Goal: Task Accomplishment & Management: Manage account settings

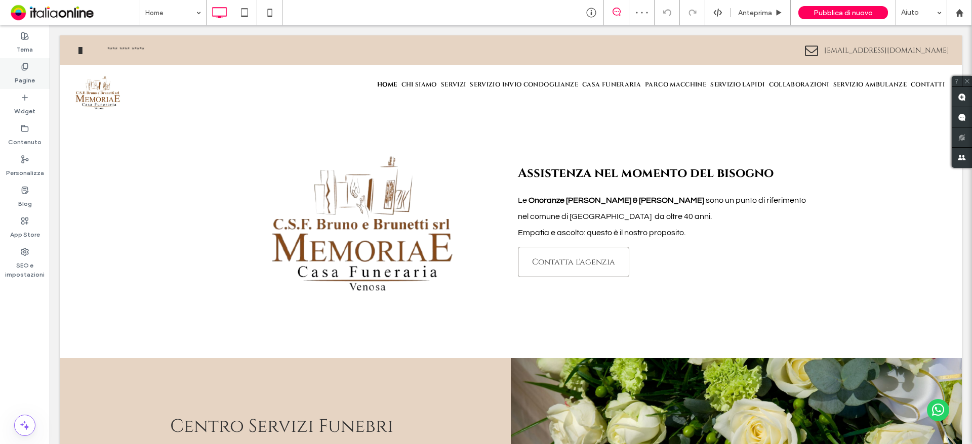
click at [27, 74] on label "Pagine" at bounding box center [25, 78] width 20 height 14
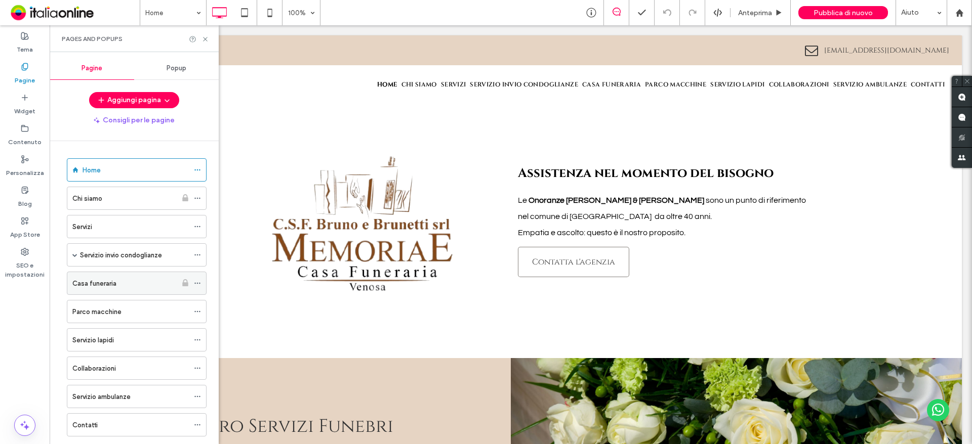
click at [86, 286] on label "Casa funeraria" at bounding box center [94, 284] width 44 height 18
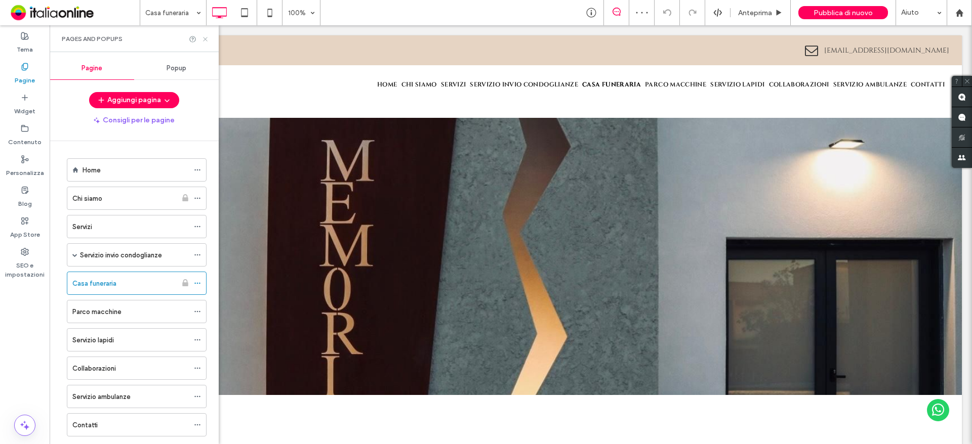
click at [206, 35] on icon at bounding box center [205, 39] width 8 height 8
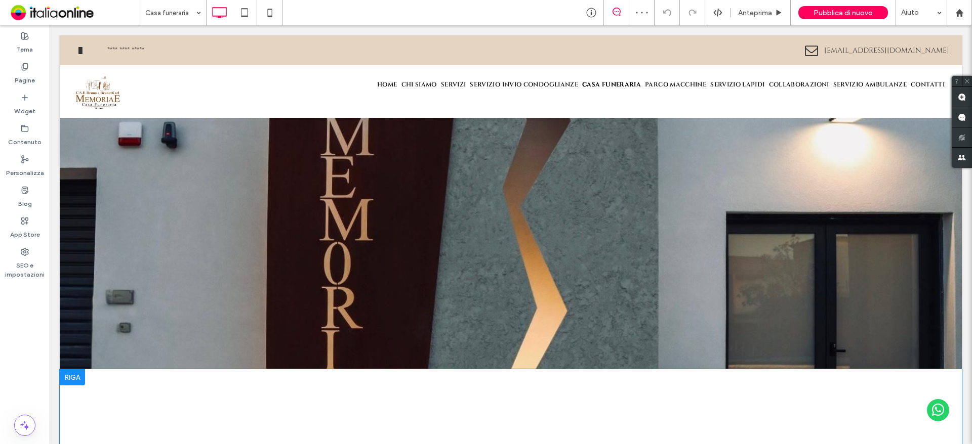
scroll to position [51, 0]
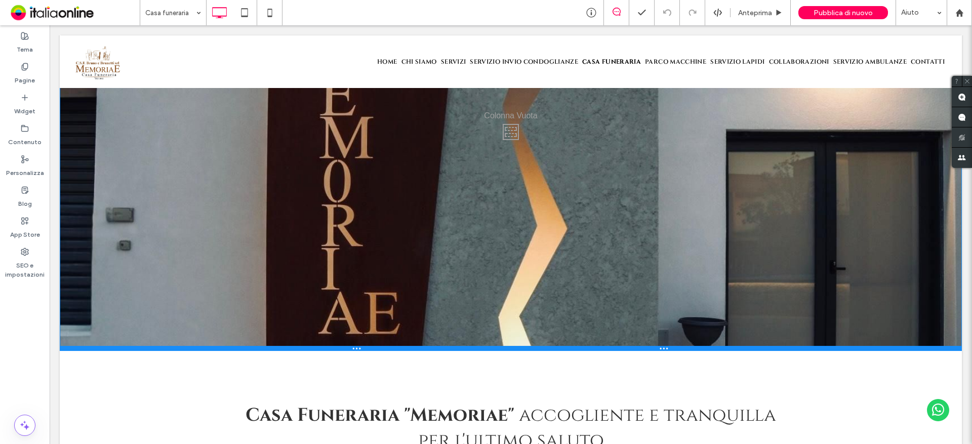
drag, startPoint x: 642, startPoint y: 356, endPoint x: 653, endPoint y: 450, distance: 95.2
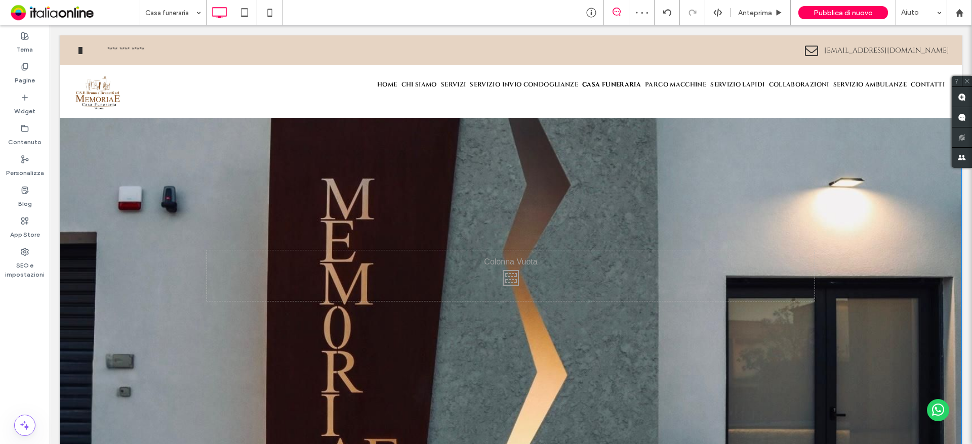
scroll to position [253, 0]
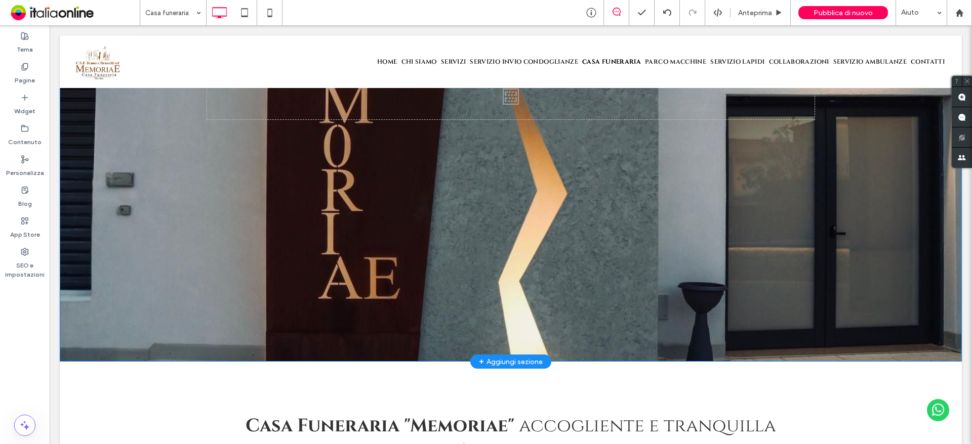
click at [149, 190] on div "Click To Paste [GEOGRAPHIC_DATA] + Aggiungi sezione" at bounding box center [511, 94] width 902 height 536
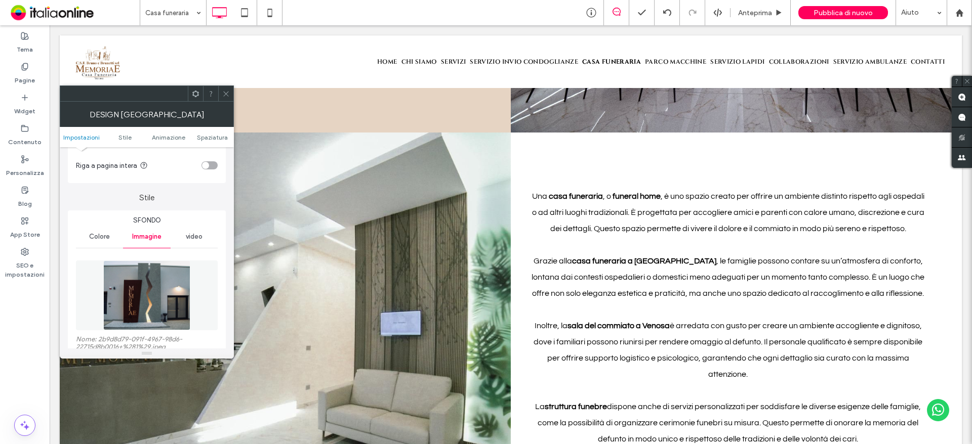
scroll to position [1143, 0]
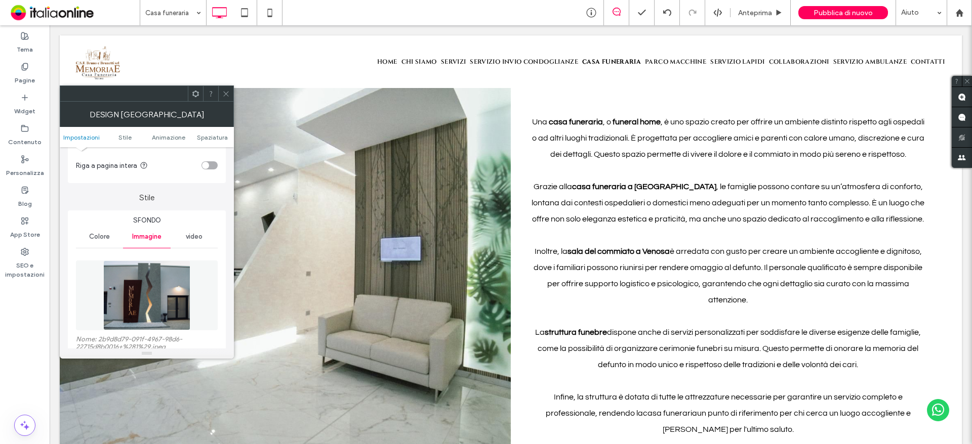
click at [224, 91] on icon at bounding box center [226, 94] width 8 height 8
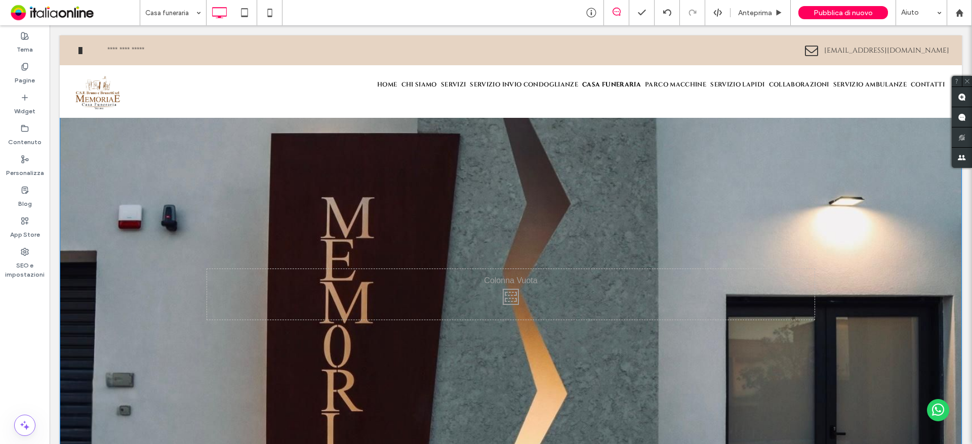
scroll to position [0, 0]
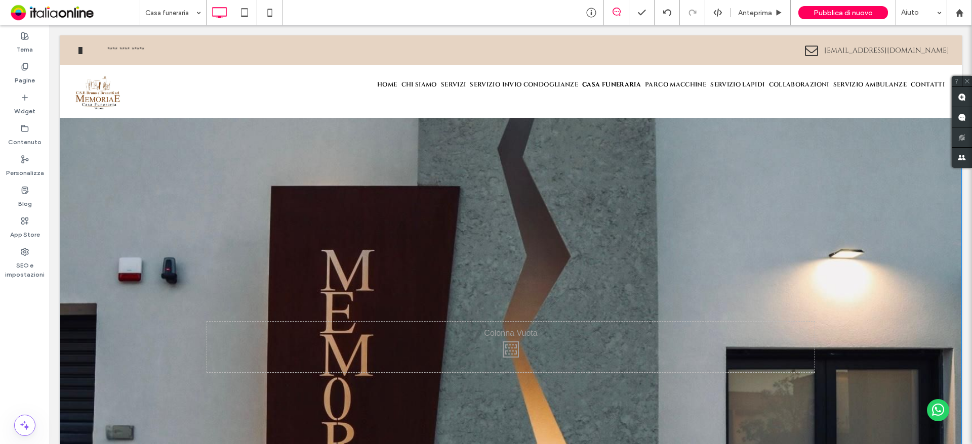
click at [130, 184] on div "Click To Paste [GEOGRAPHIC_DATA] + Aggiungi sezione" at bounding box center [511, 347] width 902 height 536
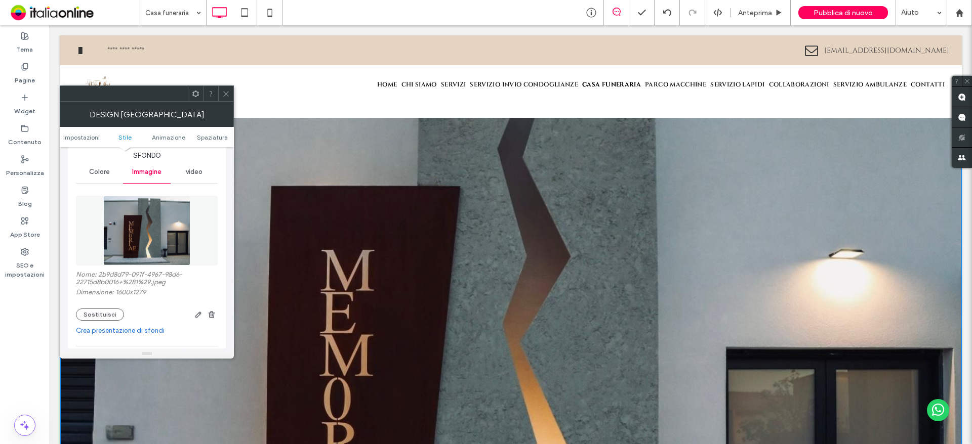
scroll to position [202, 0]
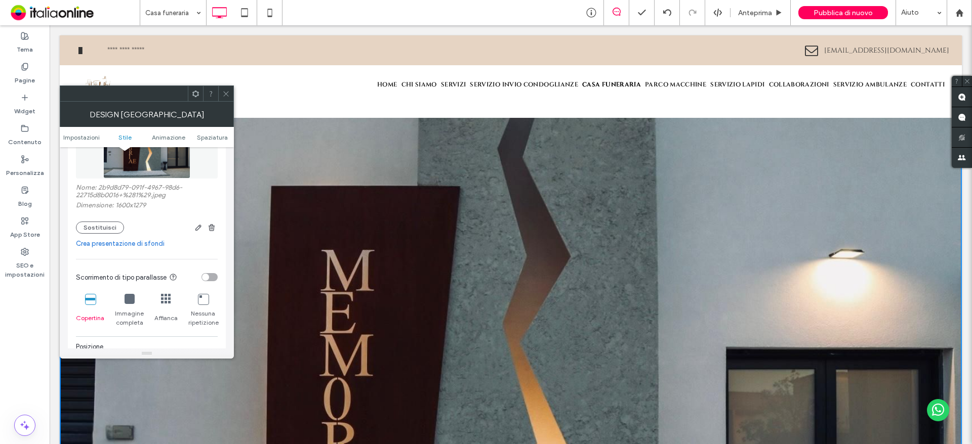
click at [122, 303] on div "Immagine completa" at bounding box center [129, 311] width 29 height 42
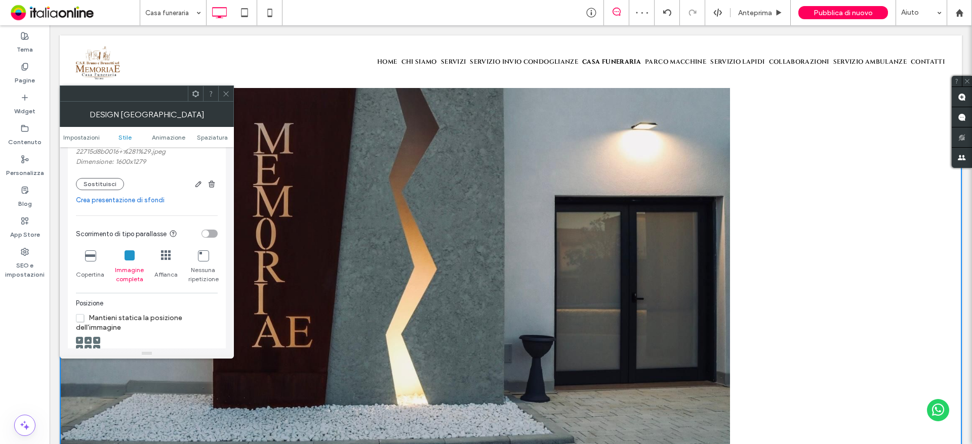
scroll to position [304, 0]
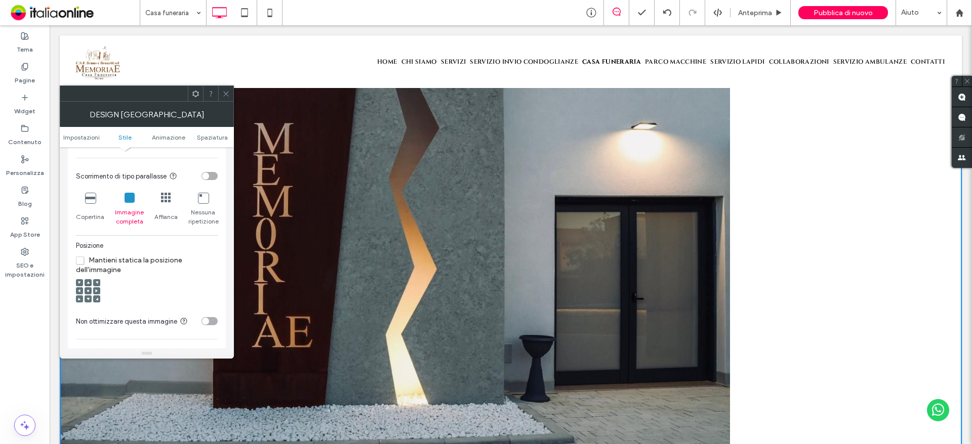
click at [88, 288] on span at bounding box center [88, 290] width 3 height 7
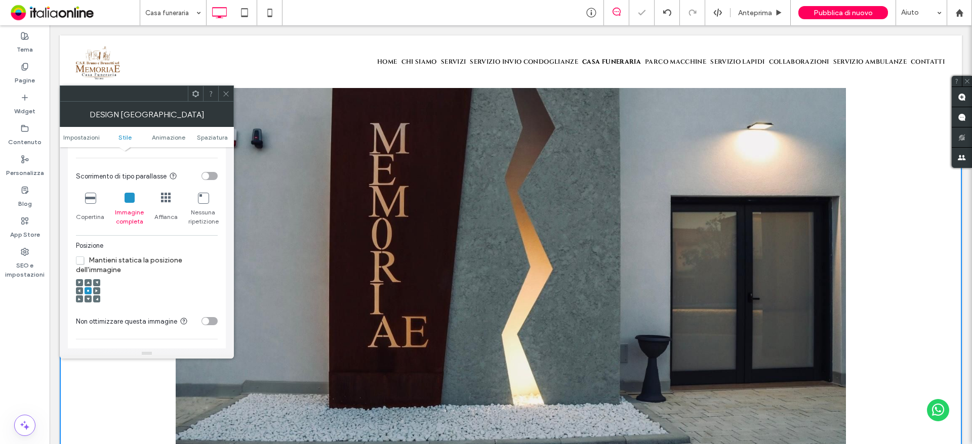
click at [92, 197] on icon at bounding box center [90, 198] width 10 height 10
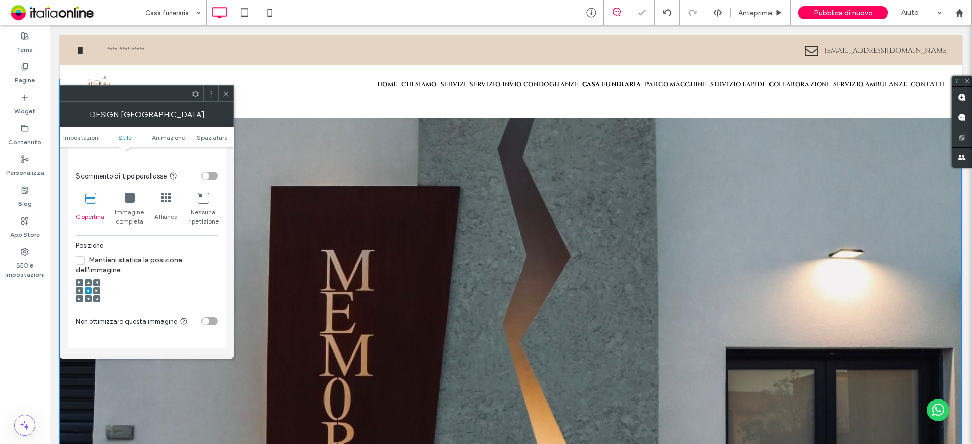
scroll to position [253, 0]
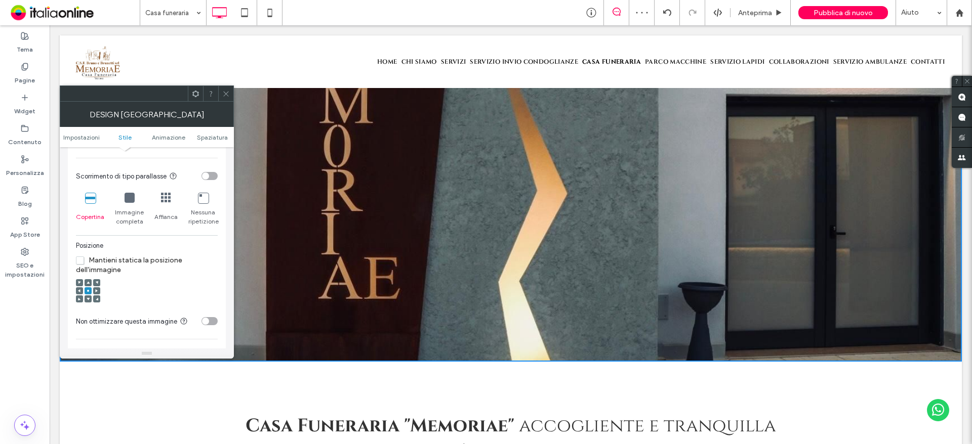
click at [229, 94] on icon at bounding box center [226, 94] width 8 height 8
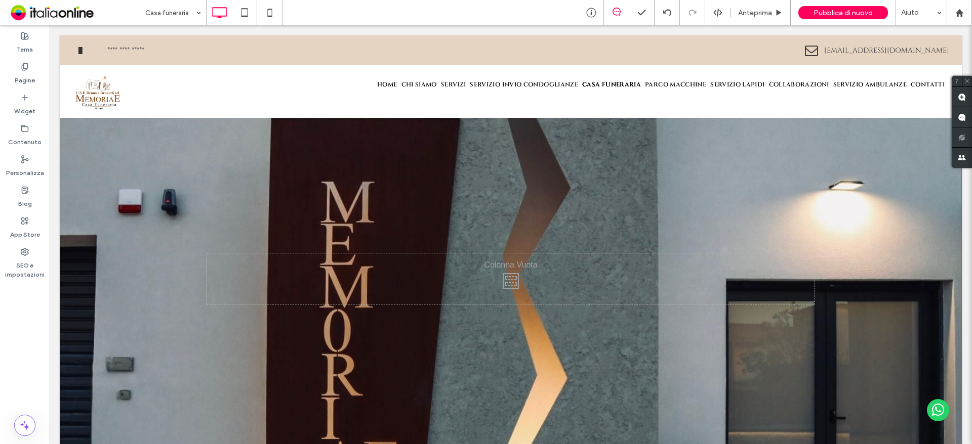
scroll to position [202, 0]
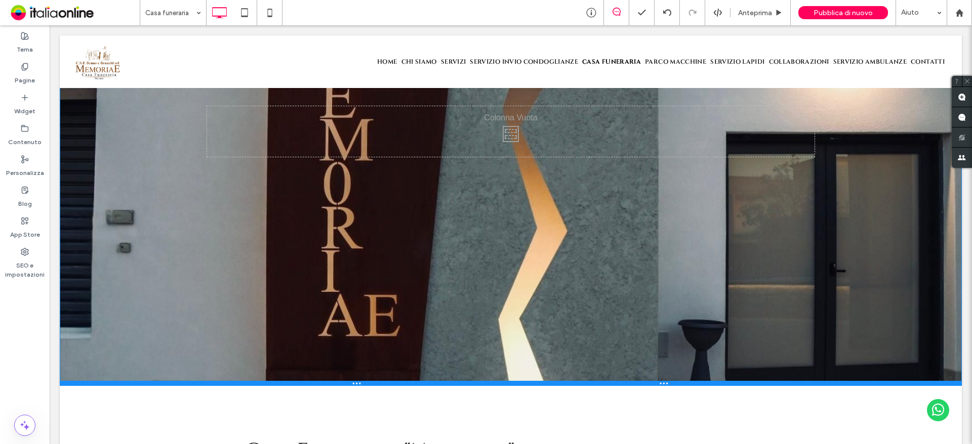
drag, startPoint x: 634, startPoint y: 409, endPoint x: 630, endPoint y: 383, distance: 26.6
click at [630, 383] on div at bounding box center [511, 383] width 902 height 5
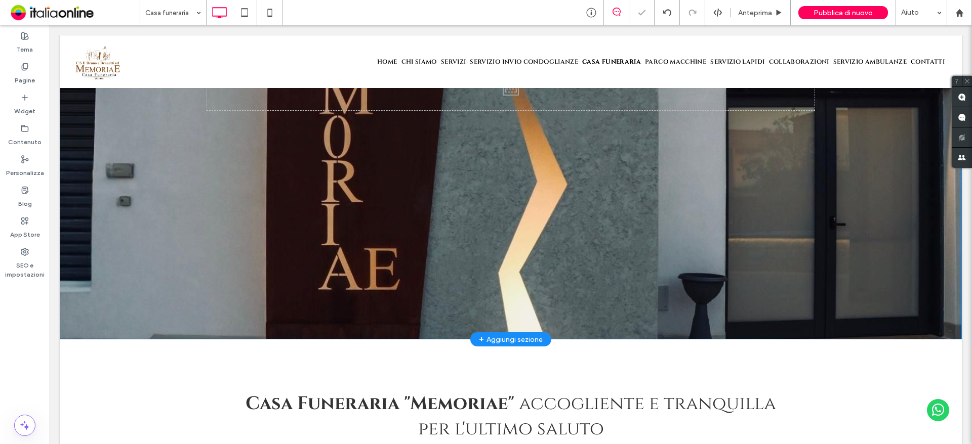
scroll to position [253, 0]
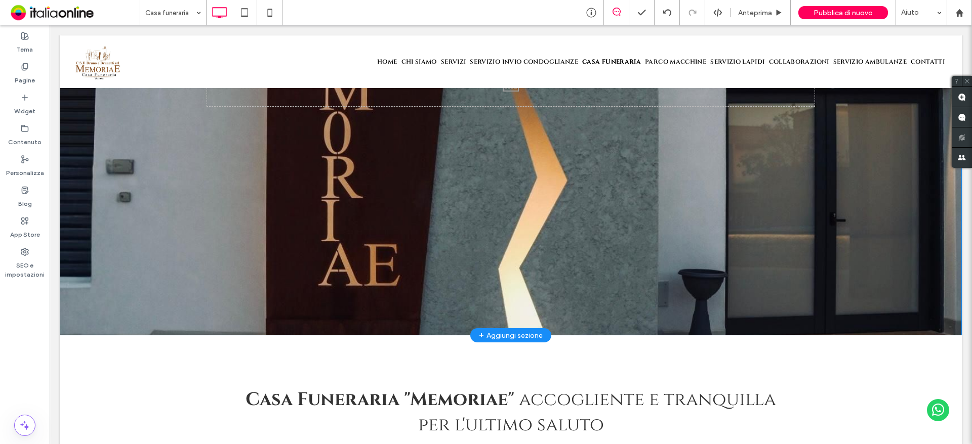
click at [136, 209] on div "Click To Paste [GEOGRAPHIC_DATA] + Aggiungi sezione" at bounding box center [511, 80] width 902 height 509
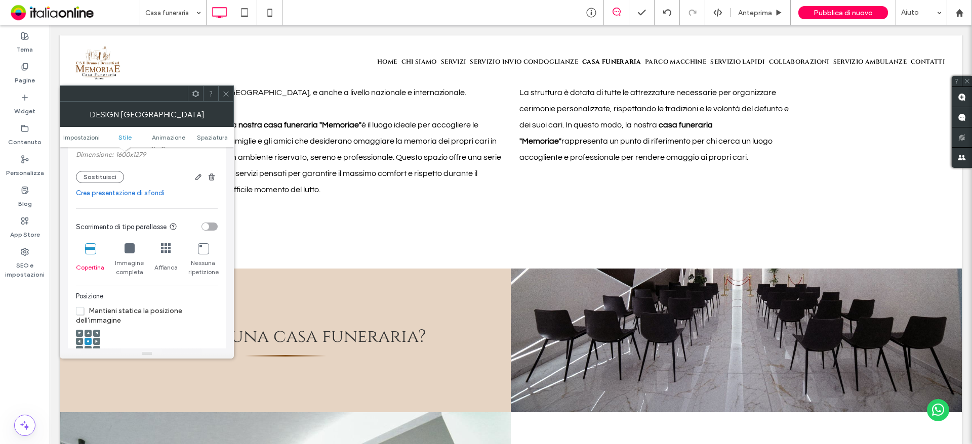
click at [85, 330] on div at bounding box center [88, 342] width 24 height 34
click at [87, 332] on span at bounding box center [88, 333] width 3 height 7
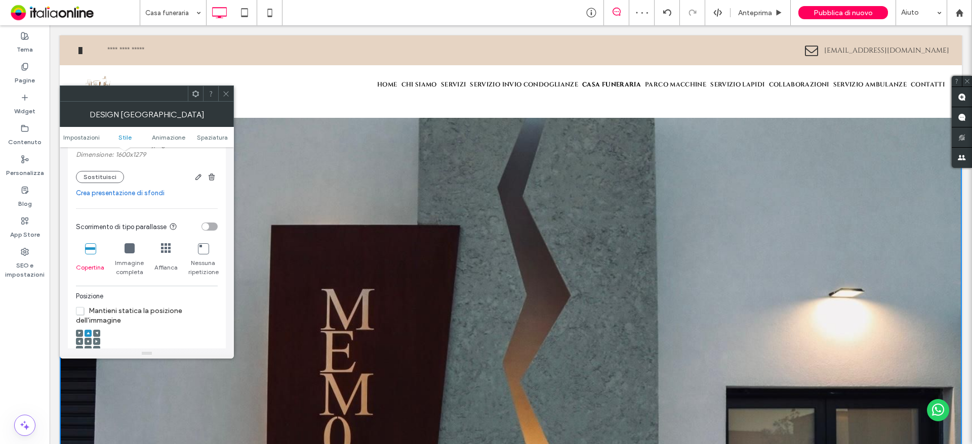
scroll to position [405, 0]
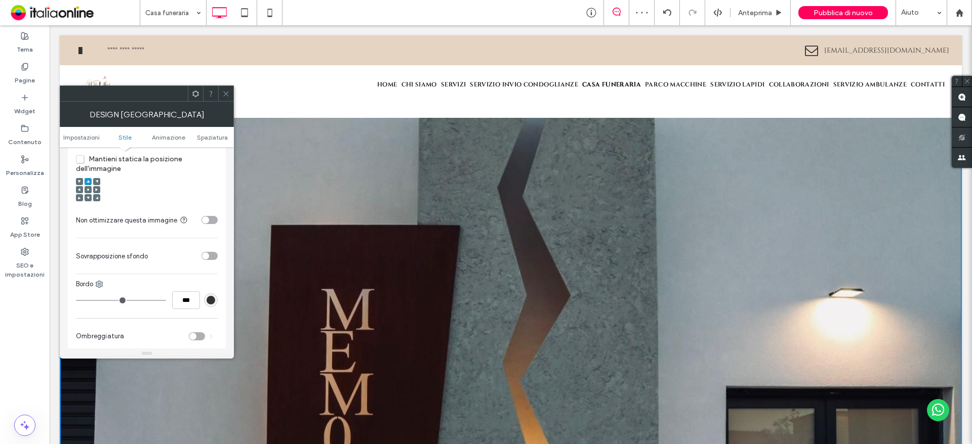
click at [88, 196] on icon at bounding box center [88, 197] width 3 height 3
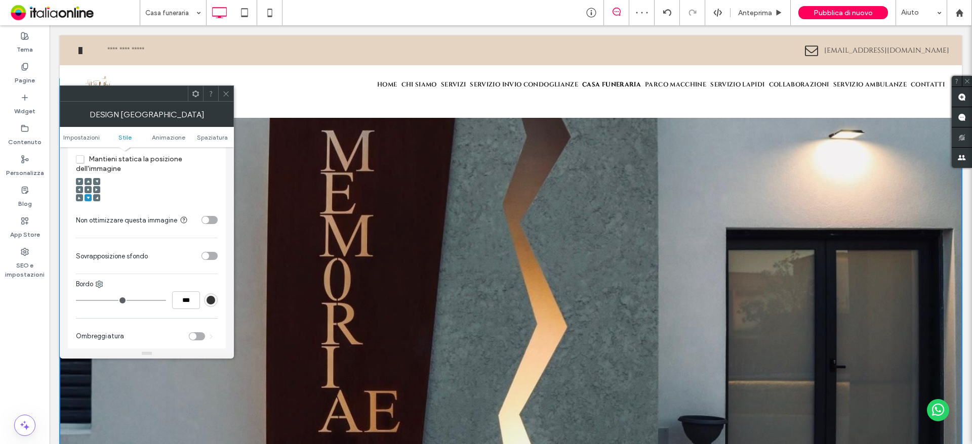
scroll to position [0, 0]
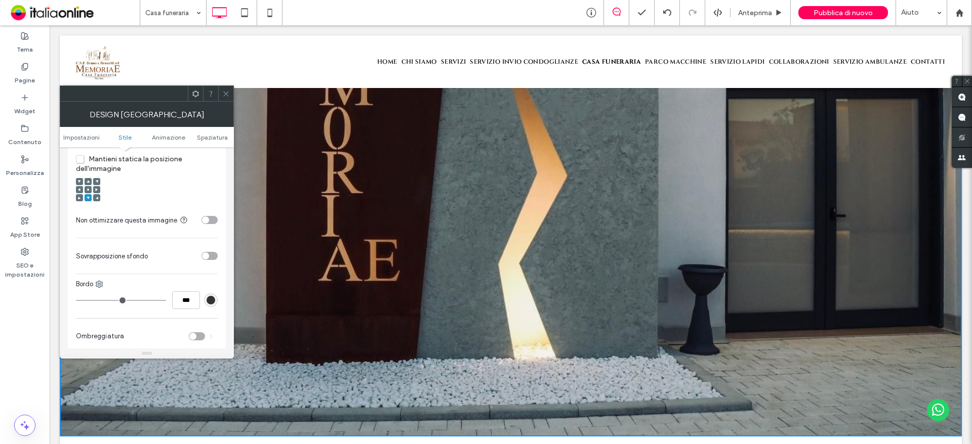
click at [225, 94] on icon at bounding box center [226, 94] width 8 height 8
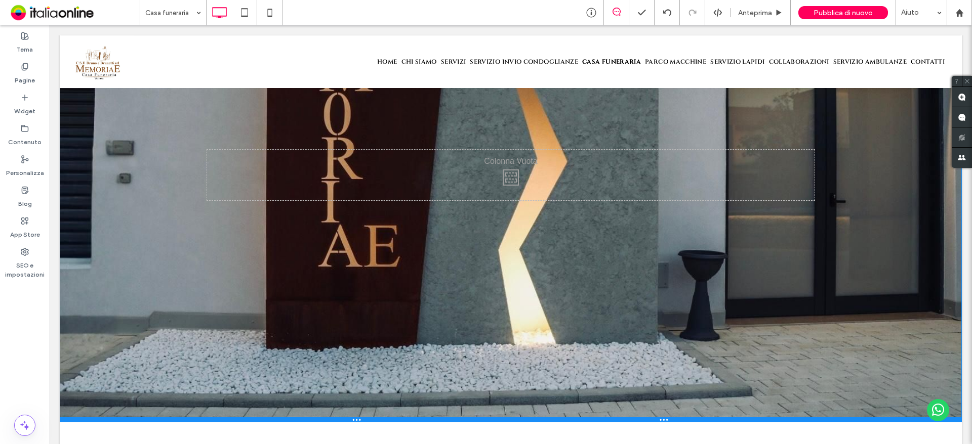
drag, startPoint x: 656, startPoint y: 435, endPoint x: 649, endPoint y: 415, distance: 21.3
click at [649, 418] on div at bounding box center [511, 420] width 902 height 5
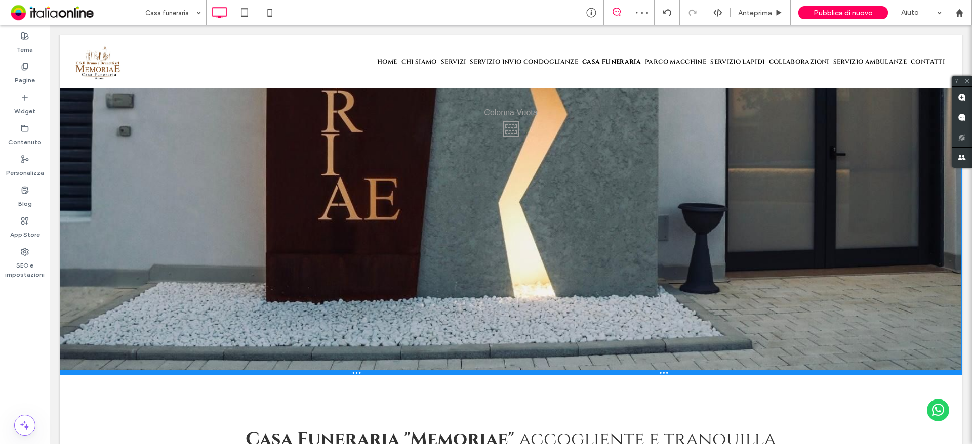
drag, startPoint x: 581, startPoint y: 365, endPoint x: 588, endPoint y: 375, distance: 11.7
click at [588, 375] on div at bounding box center [511, 373] width 902 height 5
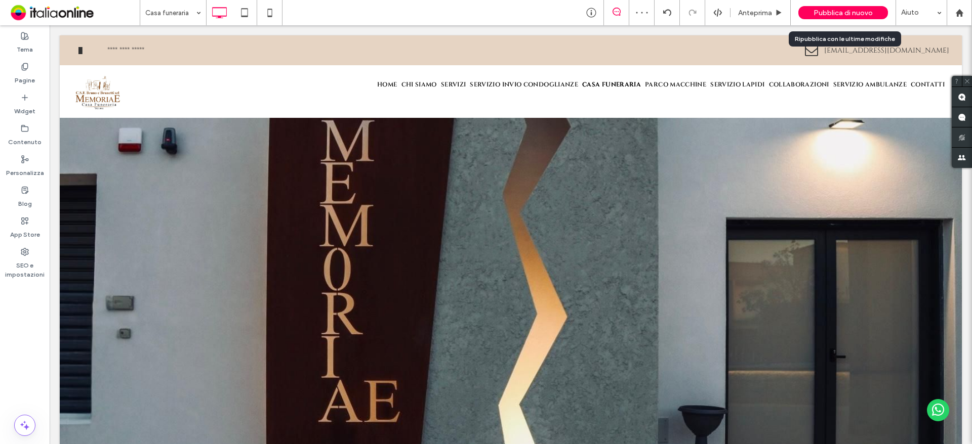
click at [814, 14] on div "Pubblica di nuovo" at bounding box center [843, 12] width 90 height 13
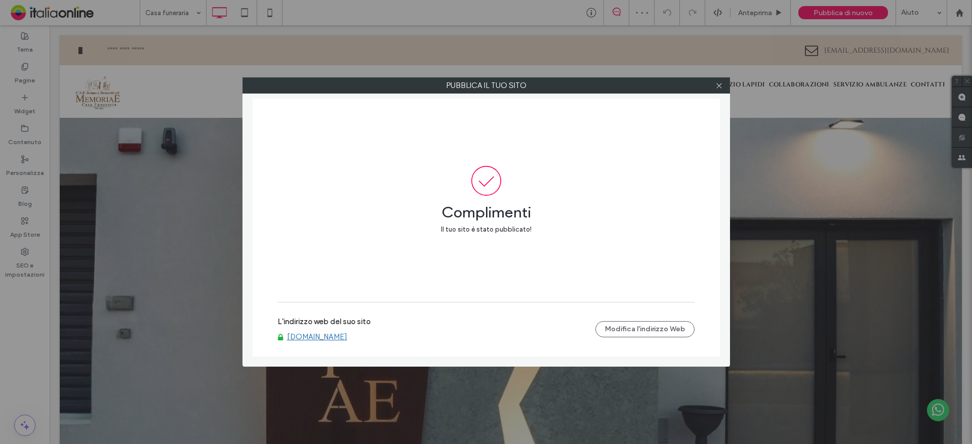
click at [705, 86] on label "Pubblica il tuo sito" at bounding box center [486, 85] width 486 height 15
click at [715, 90] on span at bounding box center [719, 85] width 8 height 15
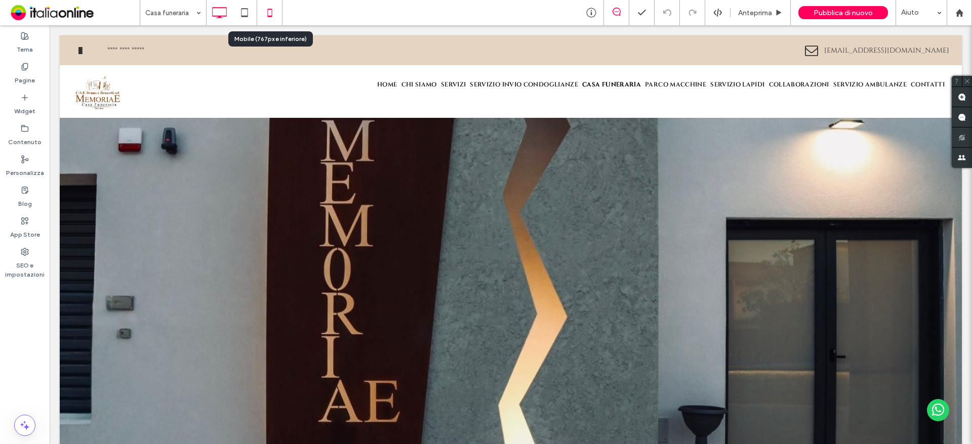
click at [264, 15] on icon at bounding box center [270, 13] width 20 height 20
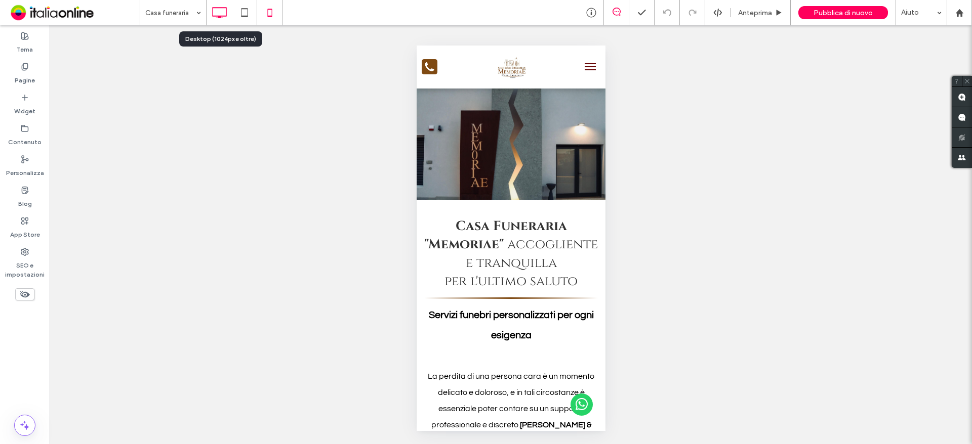
click at [223, 7] on icon at bounding box center [219, 13] width 20 height 20
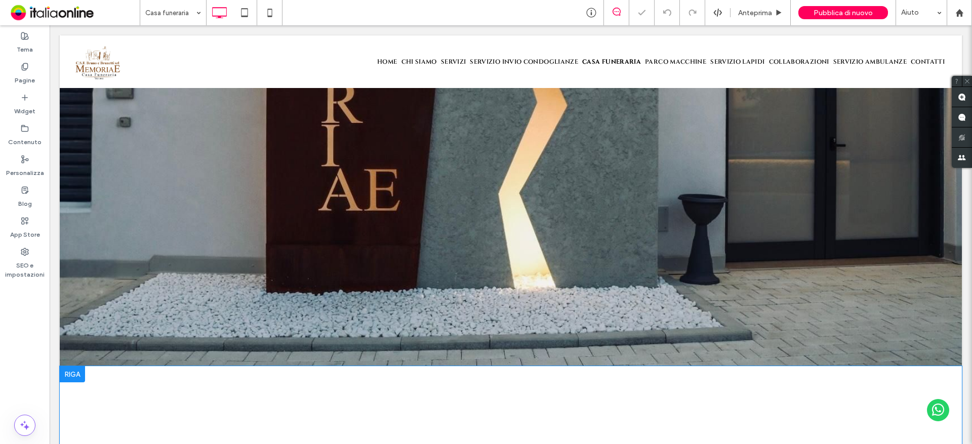
scroll to position [304, 0]
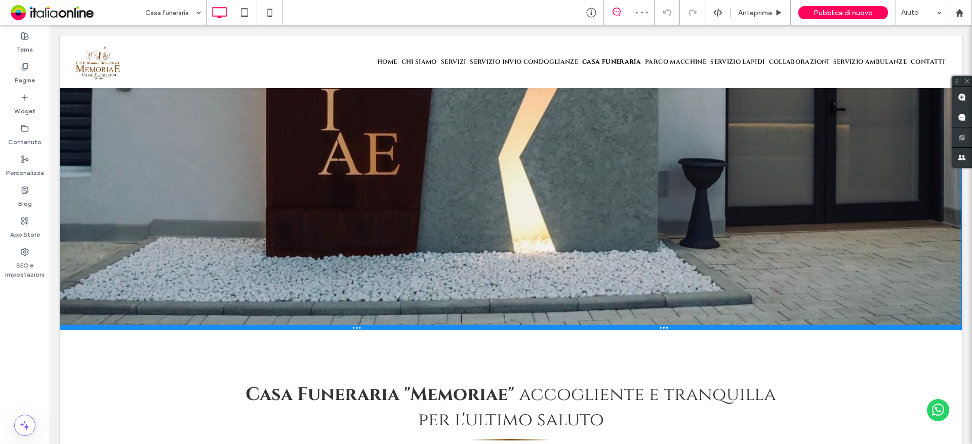
drag, startPoint x: 566, startPoint y: 272, endPoint x: 563, endPoint y: 336, distance: 63.9
click at [563, 331] on div at bounding box center [511, 327] width 902 height 5
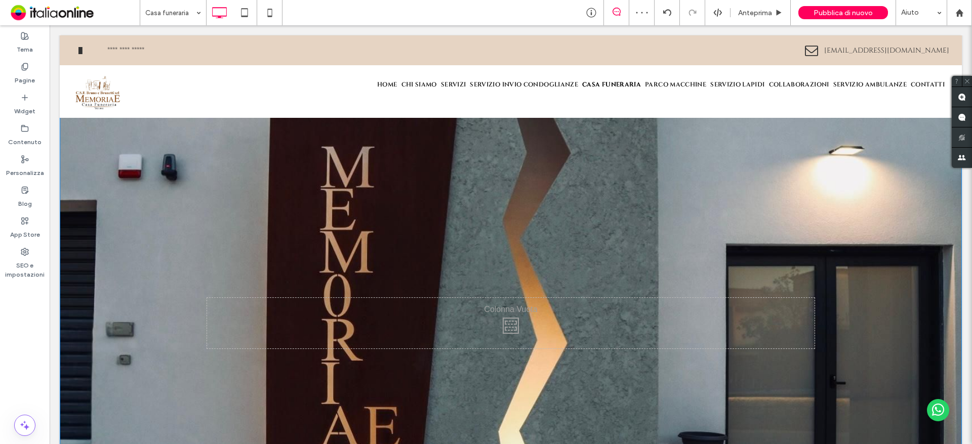
scroll to position [0, 0]
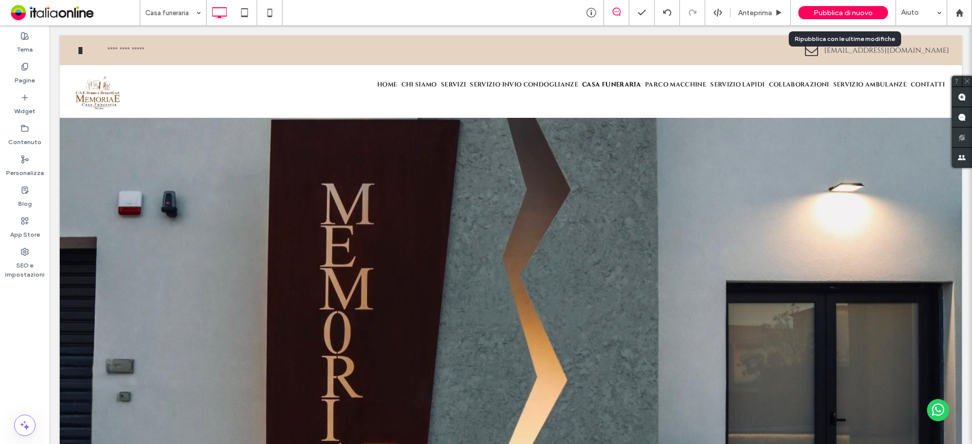
click at [834, 8] on div "Pubblica di nuovo" at bounding box center [843, 12] width 90 height 13
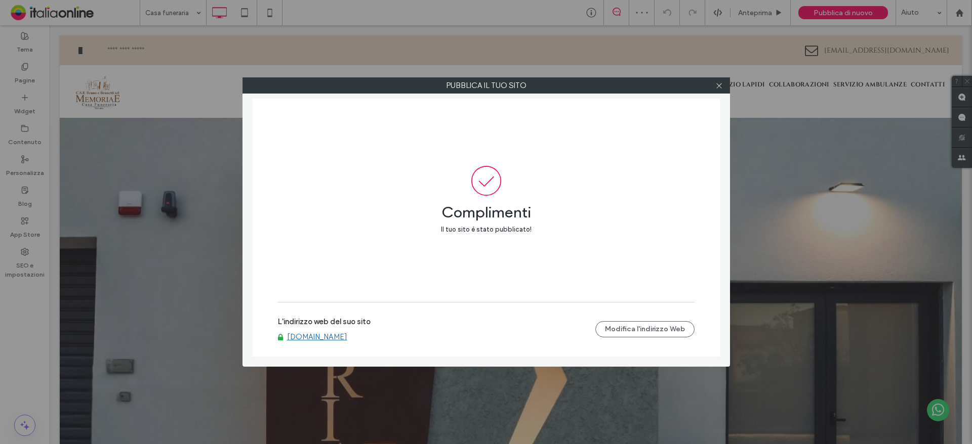
click at [328, 344] on div "L'indirizzo web del suo sito [DOMAIN_NAME] Modifica l'indirizzo Web" at bounding box center [486, 329] width 417 height 32
click at [334, 338] on link "[DOMAIN_NAME]" at bounding box center [317, 337] width 60 height 9
click at [718, 90] on span at bounding box center [719, 85] width 8 height 15
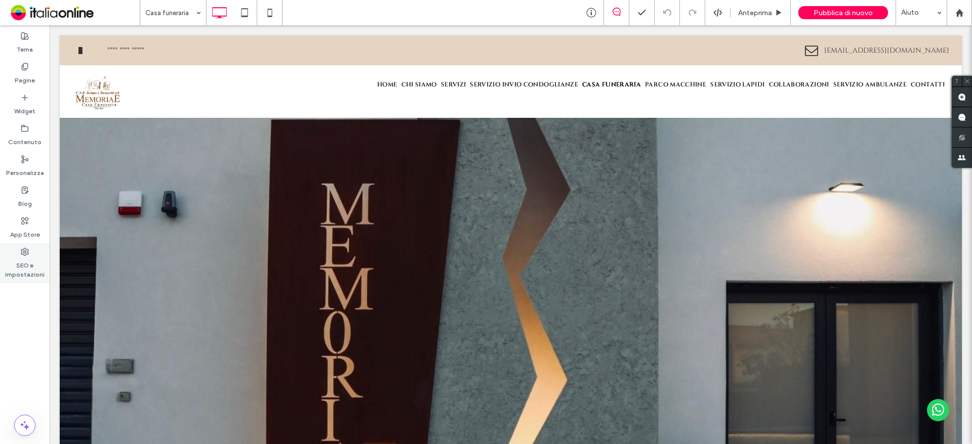
click at [17, 260] on label "SEO e impostazioni" at bounding box center [25, 267] width 50 height 23
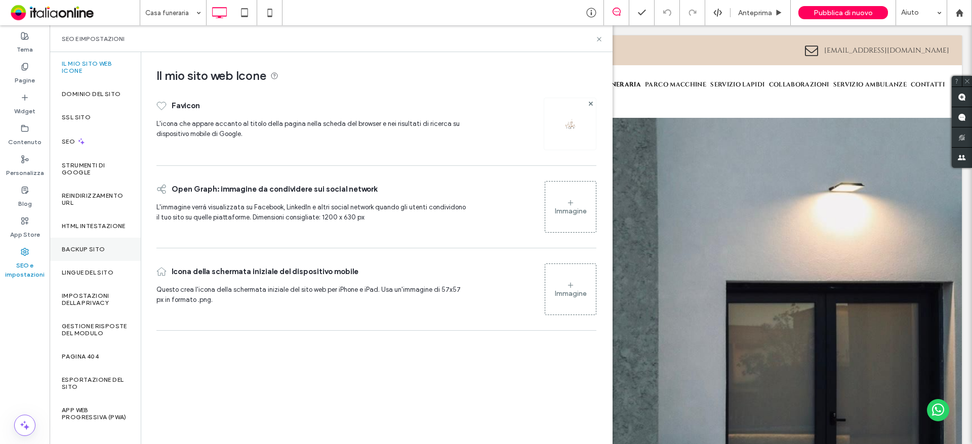
click at [81, 250] on div "Backup sito" at bounding box center [95, 249] width 91 height 23
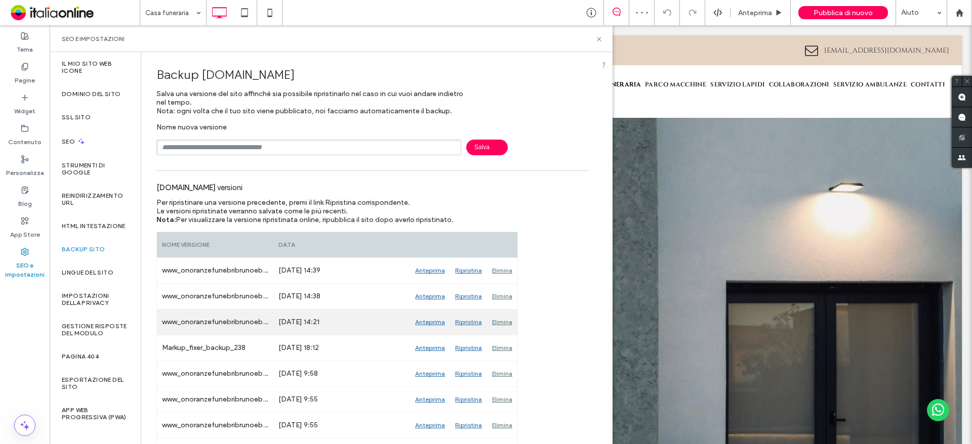
click at [489, 319] on div "Elimina" at bounding box center [502, 322] width 30 height 25
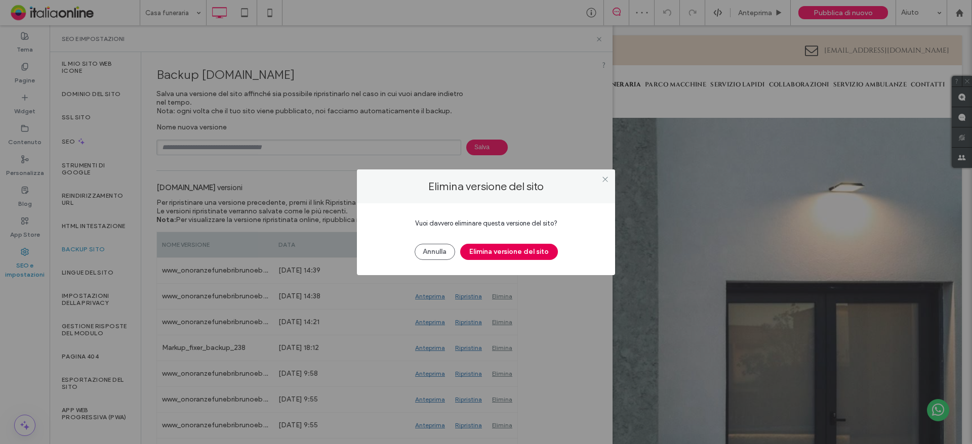
click at [501, 254] on button "Elimina versione del sito" at bounding box center [509, 252] width 98 height 16
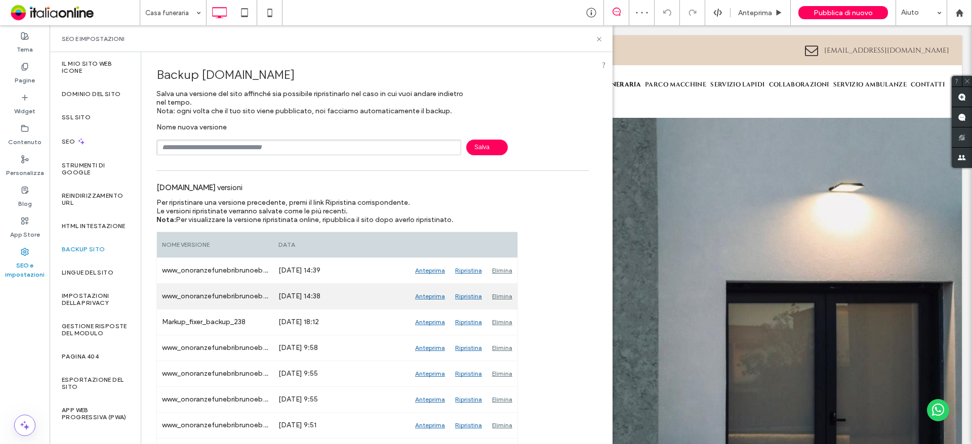
click at [503, 298] on div "Elimina" at bounding box center [502, 296] width 30 height 25
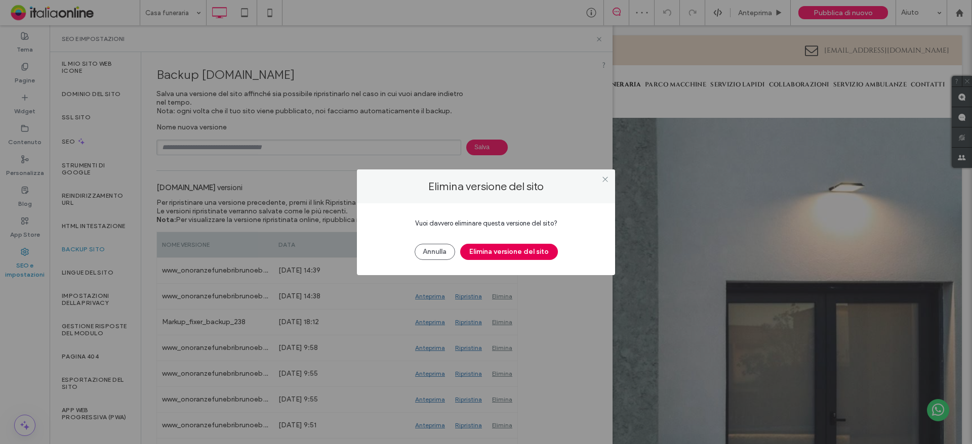
click at [507, 251] on button "Elimina versione del sito" at bounding box center [509, 252] width 98 height 16
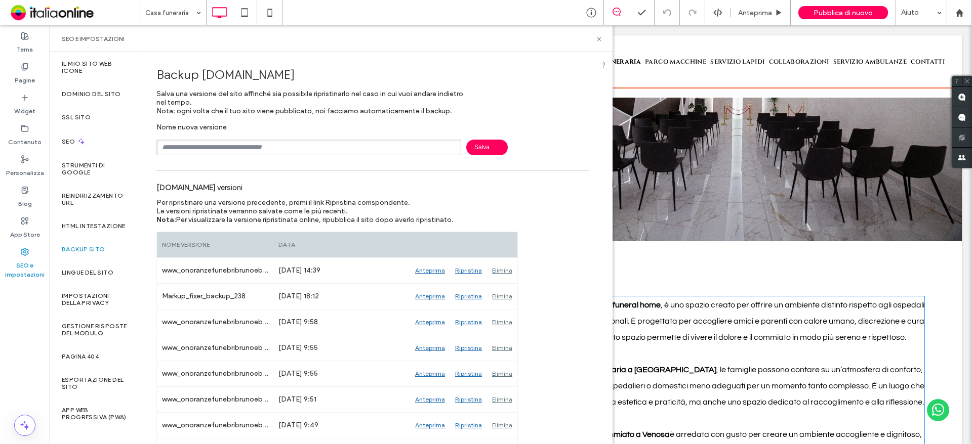
scroll to position [1114, 0]
